Goal: Find specific page/section: Find specific page/section

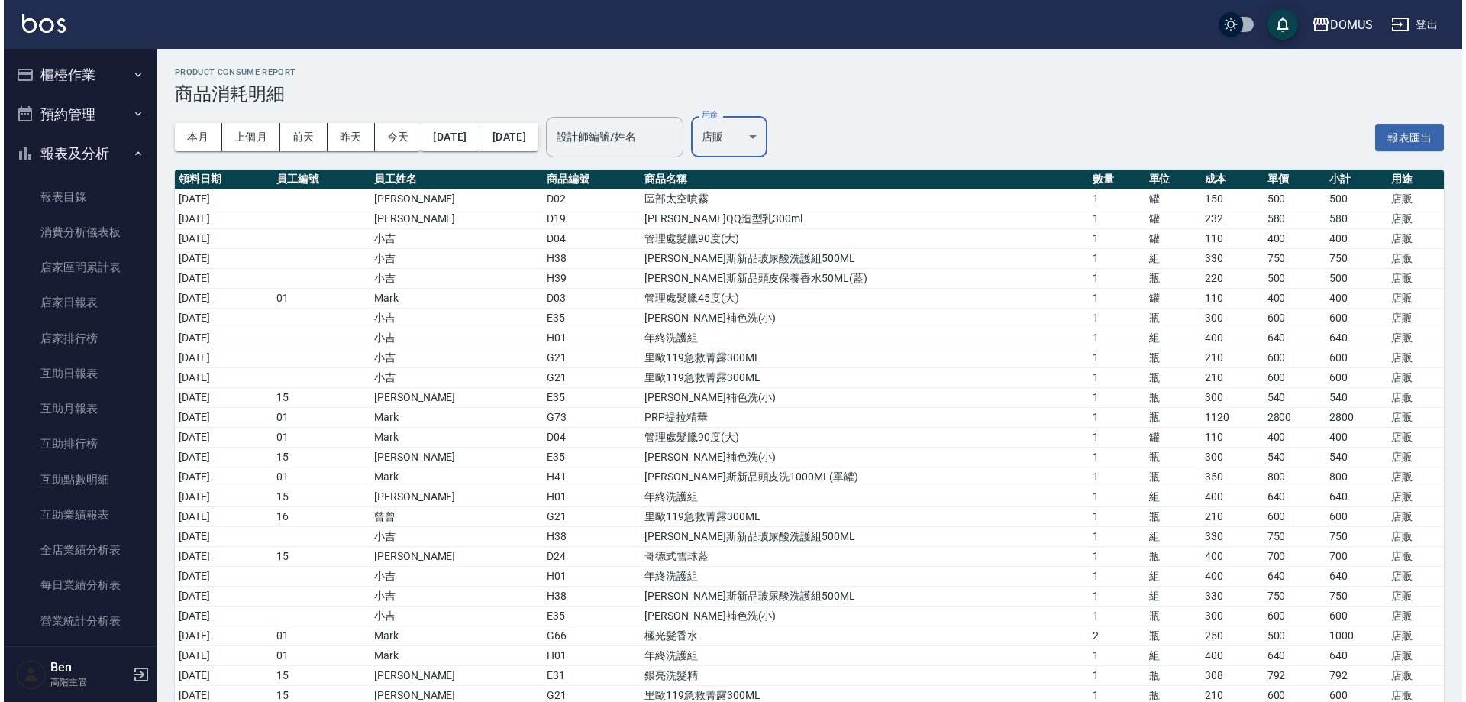
scroll to position [534, 0]
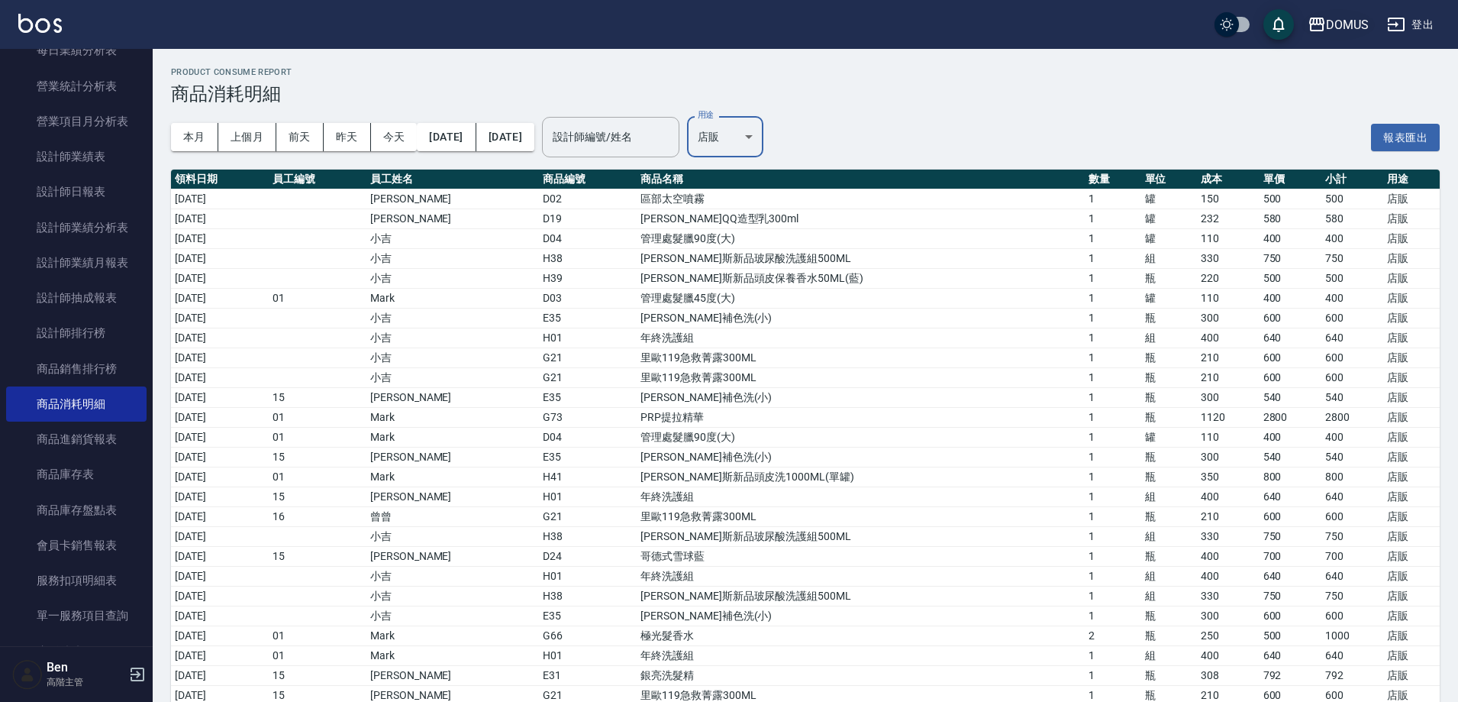
click at [1338, 31] on div "DOMUS" at bounding box center [1347, 24] width 43 height 19
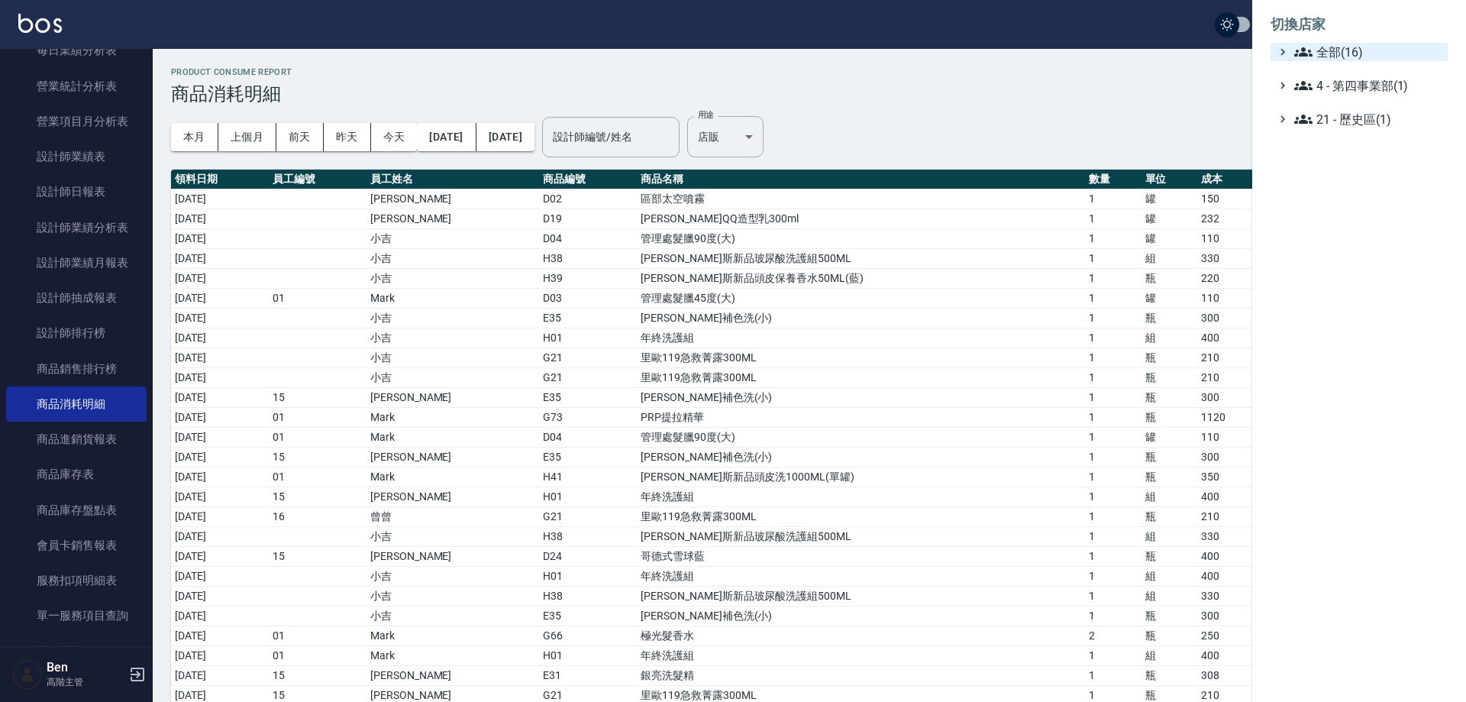
click at [1338, 54] on span "全部(16)" at bounding box center [1367, 52] width 147 height 18
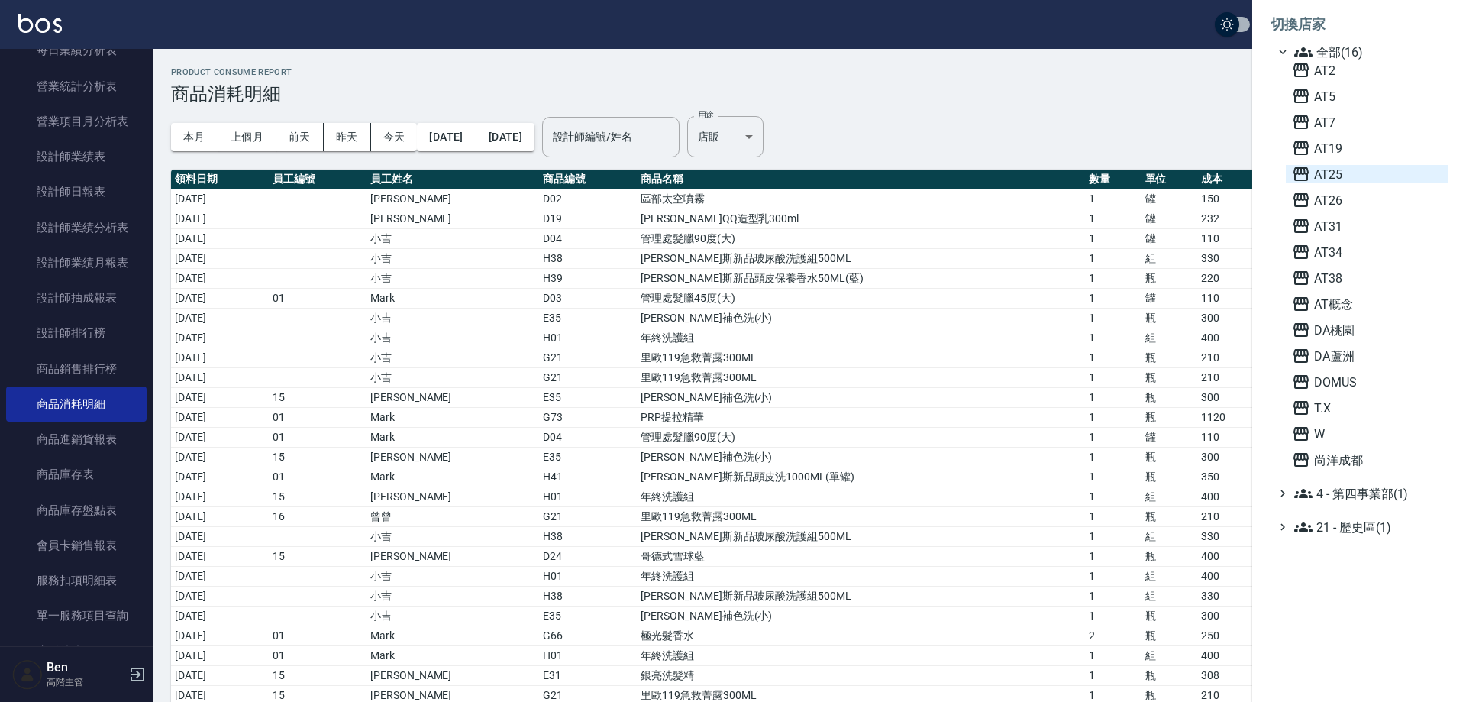
click at [1345, 172] on span "AT25" at bounding box center [1367, 174] width 150 height 18
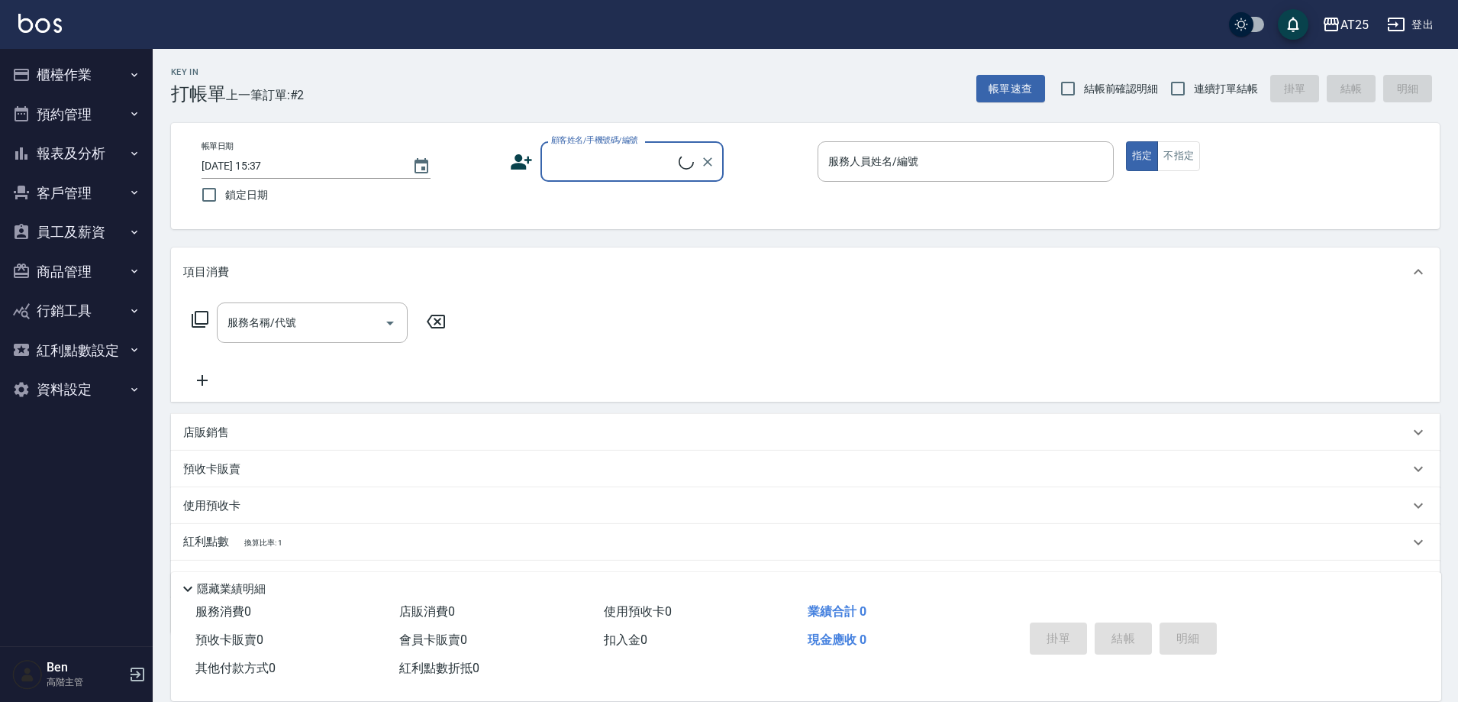
click at [72, 266] on button "商品管理" at bounding box center [76, 272] width 140 height 40
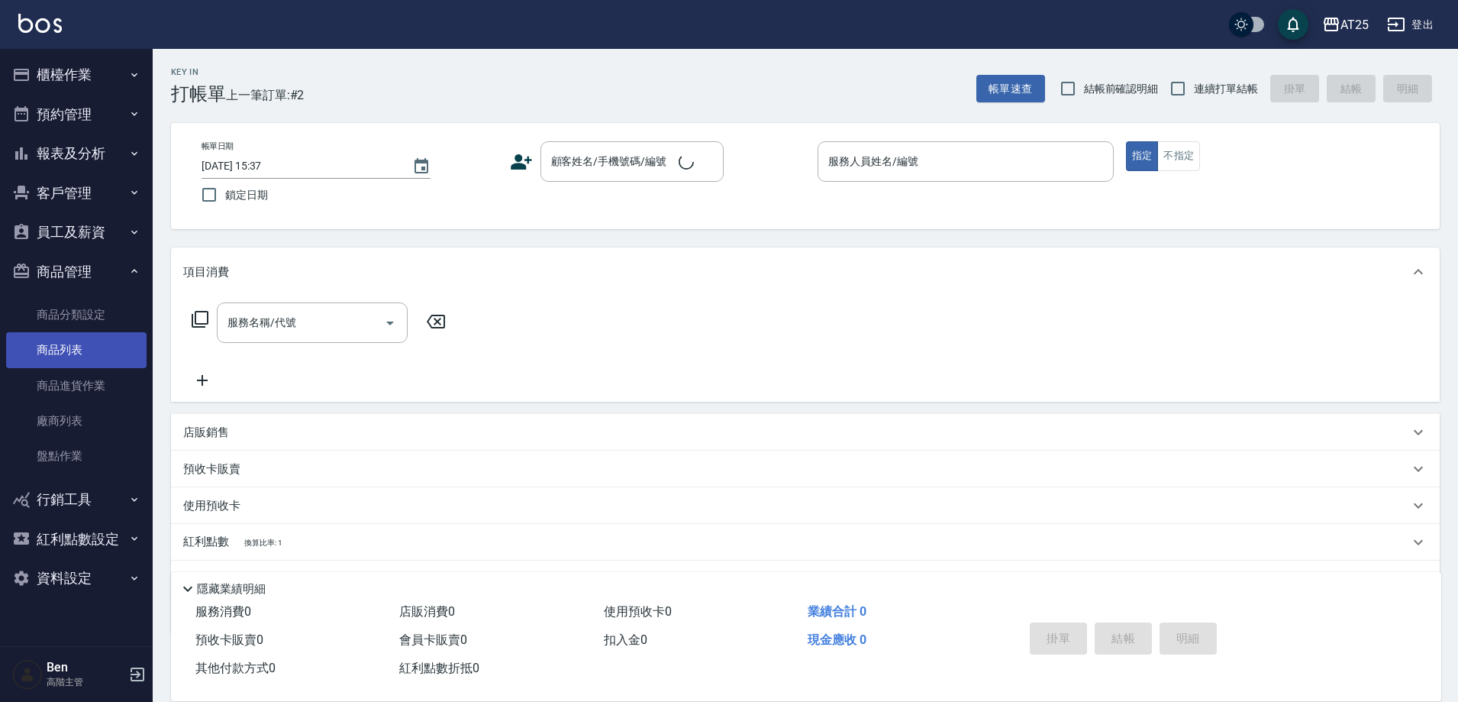
click at [80, 334] on link "商品列表" at bounding box center [76, 349] width 140 height 35
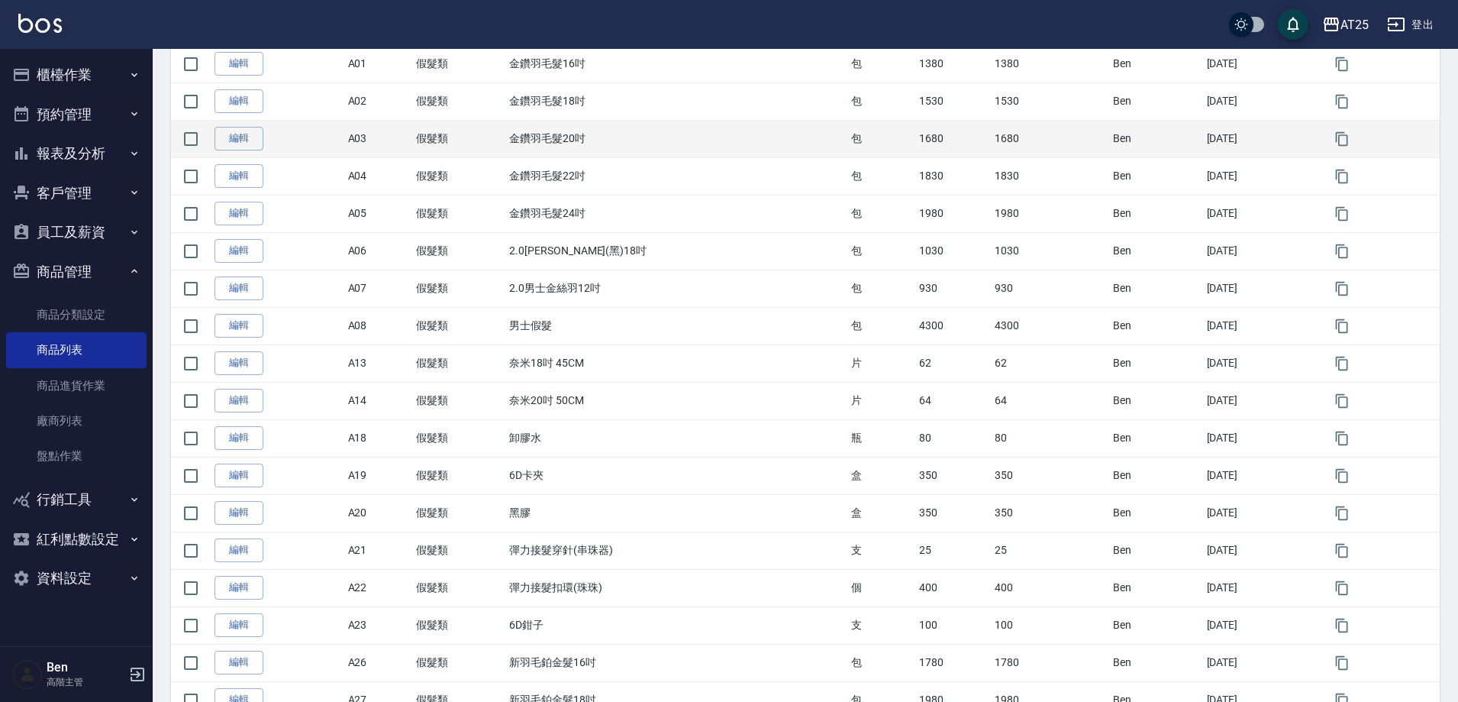
scroll to position [305, 0]
